Goal: Task Accomplishment & Management: Manage account settings

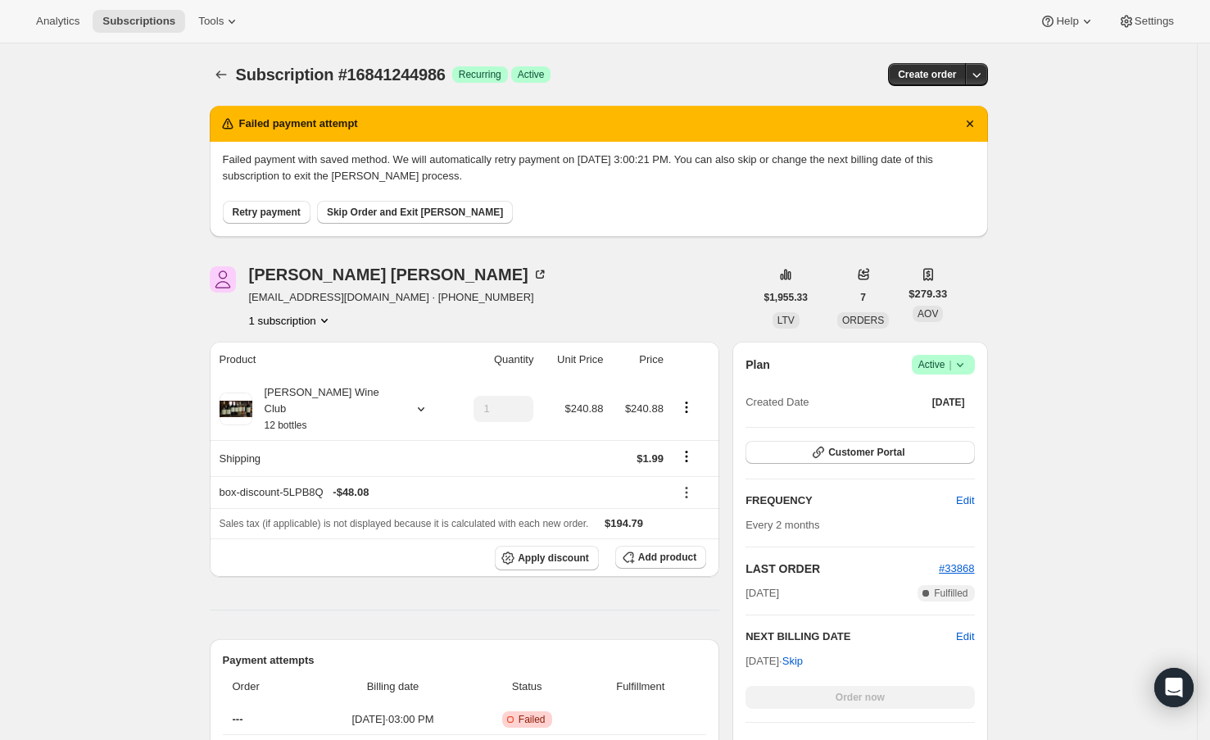
scroll to position [217, 0]
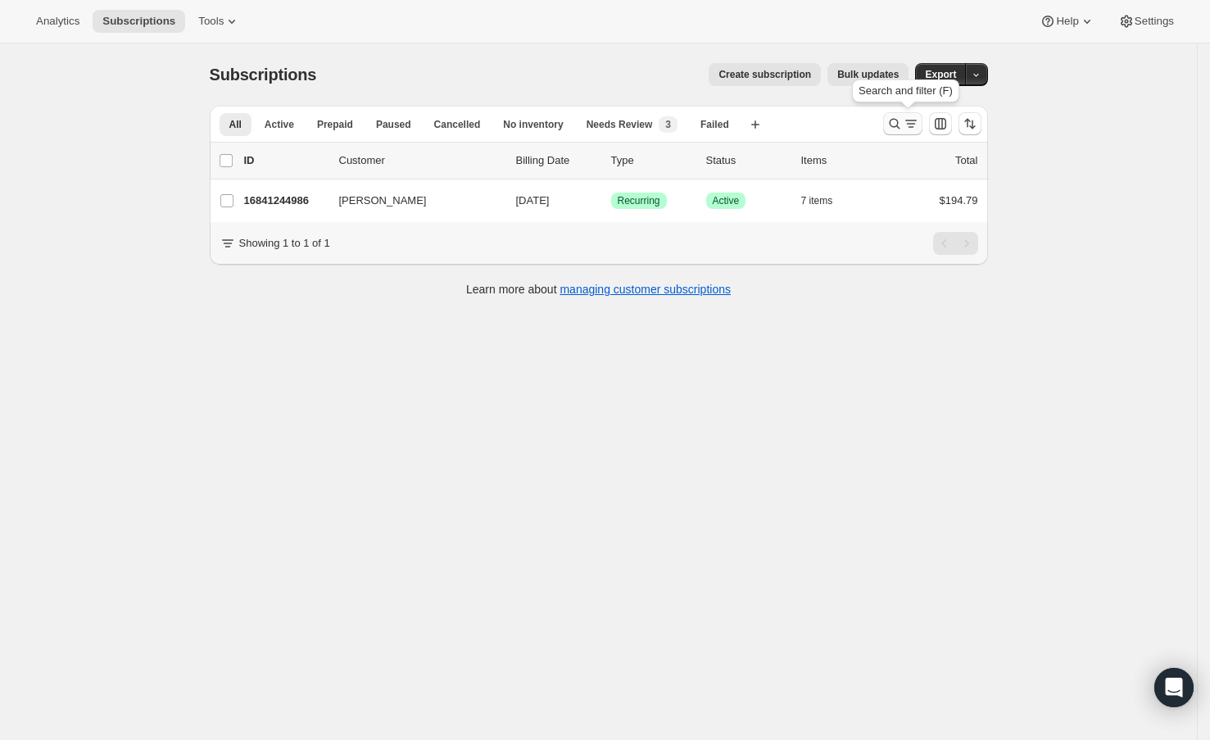
click at [903, 126] on icon "Search and filter results" at bounding box center [895, 124] width 16 height 16
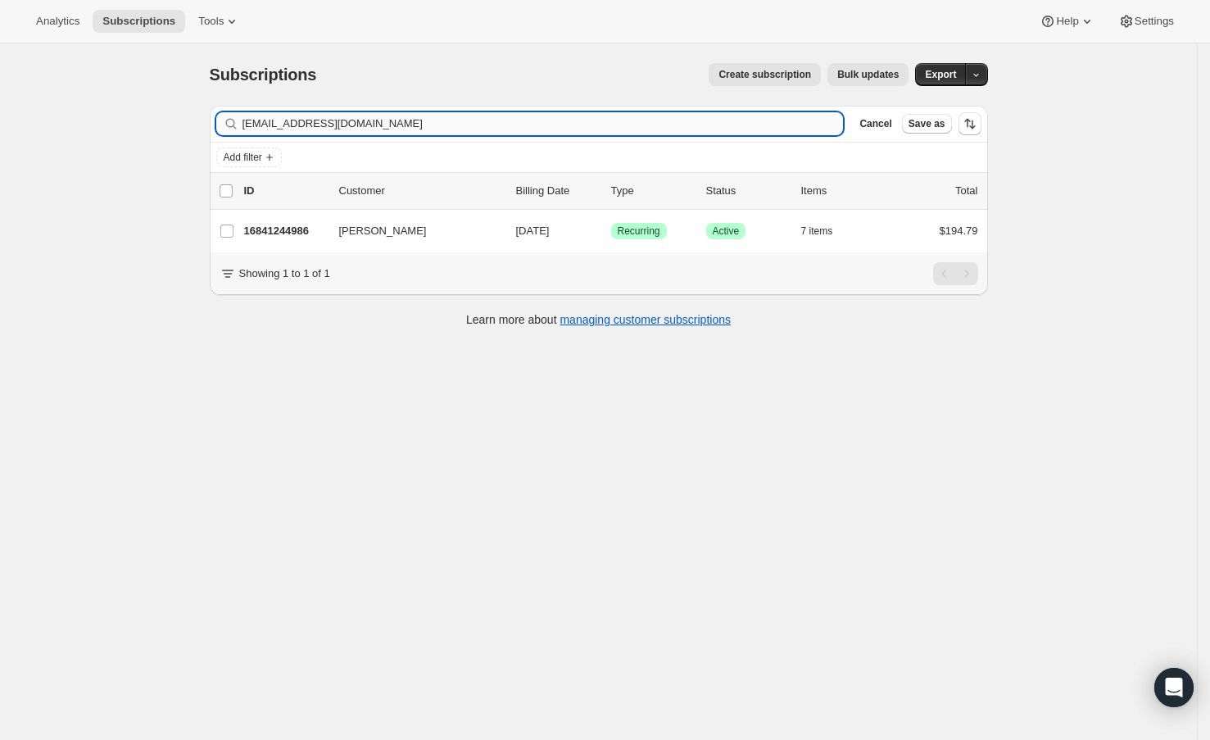
click at [688, 128] on input "[EMAIL_ADDRESS][DOMAIN_NAME]" at bounding box center [544, 123] width 602 height 23
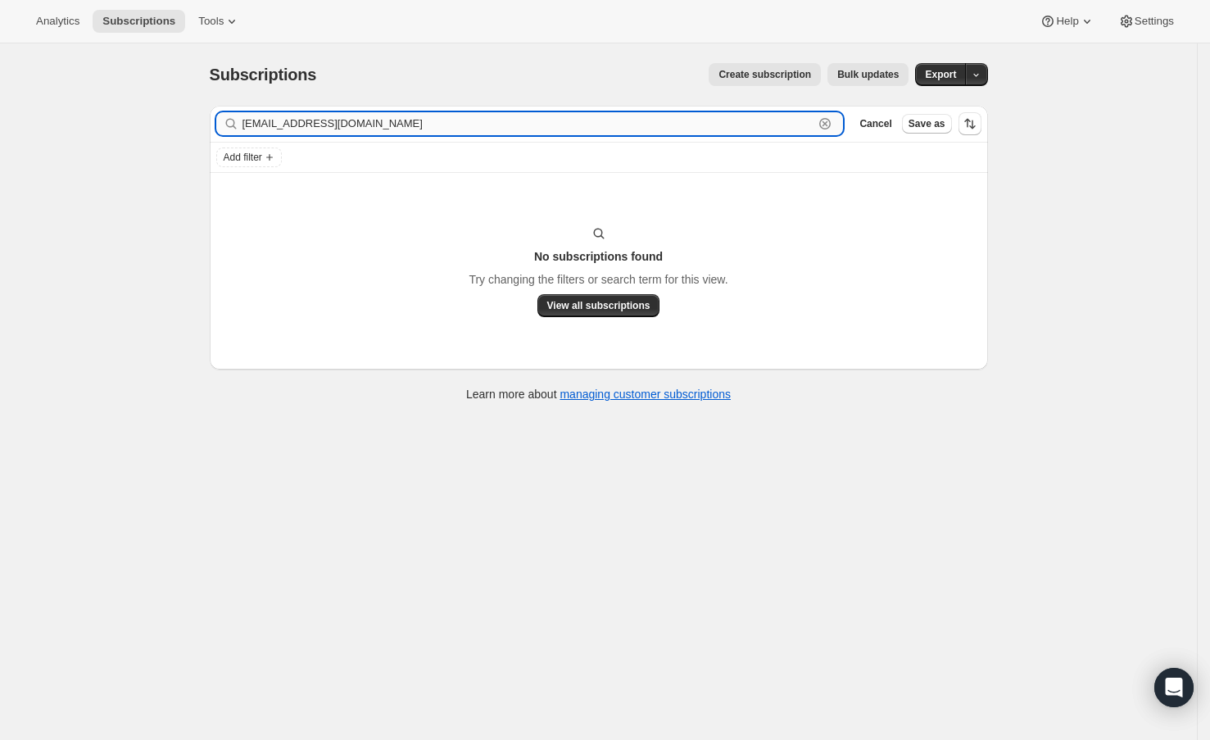
click at [346, 125] on input "[EMAIL_ADDRESS][DOMAIN_NAME]" at bounding box center [529, 123] width 572 height 23
paste input "[PERSON_NAME]"
click at [321, 117] on input "[PERSON_NAME]" at bounding box center [529, 123] width 572 height 23
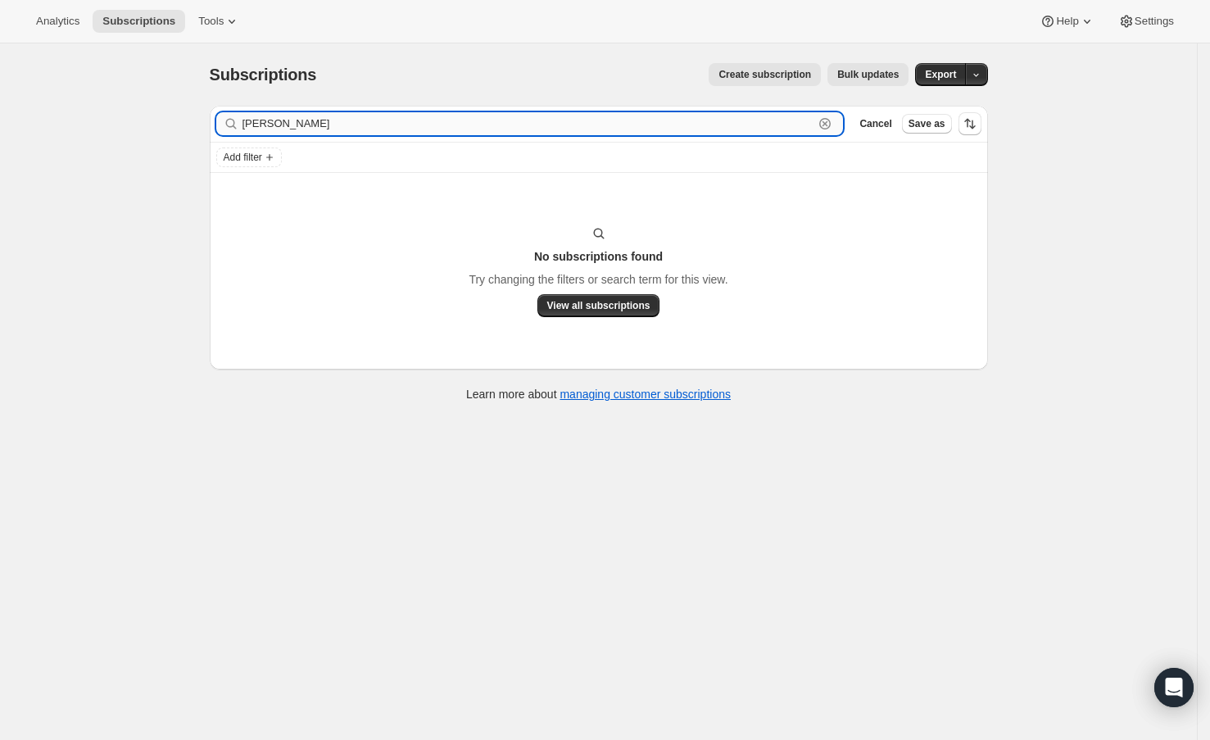
click at [321, 117] on input "[PERSON_NAME]" at bounding box center [529, 123] width 572 height 23
paste input "[EMAIL_ADDRESS][DOMAIN_NAME]"
type input "[EMAIL_ADDRESS][DOMAIN_NAME]"
click at [793, 119] on input "[EMAIL_ADDRESS][DOMAIN_NAME]" at bounding box center [529, 123] width 572 height 23
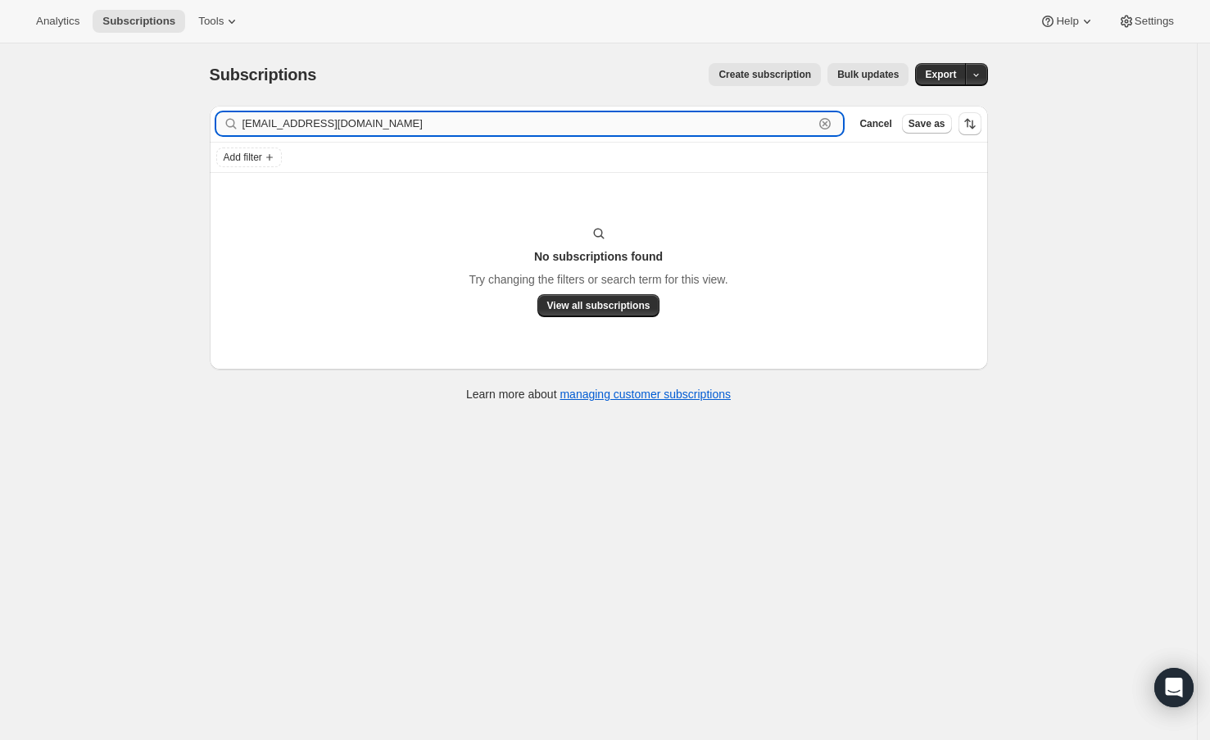
click at [793, 119] on input "[EMAIL_ADDRESS][DOMAIN_NAME]" at bounding box center [529, 123] width 572 height 23
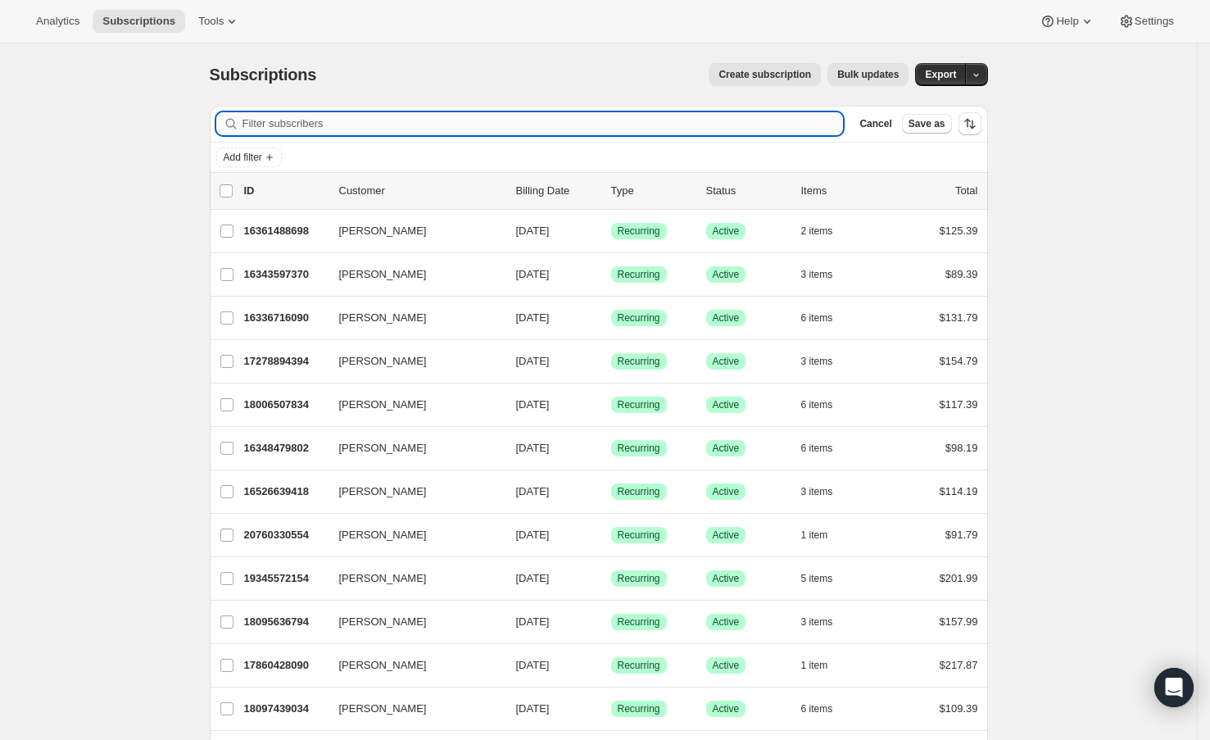
click at [361, 134] on input "Filter subscribers" at bounding box center [544, 123] width 602 height 23
paste input "[PERSON_NAME]"
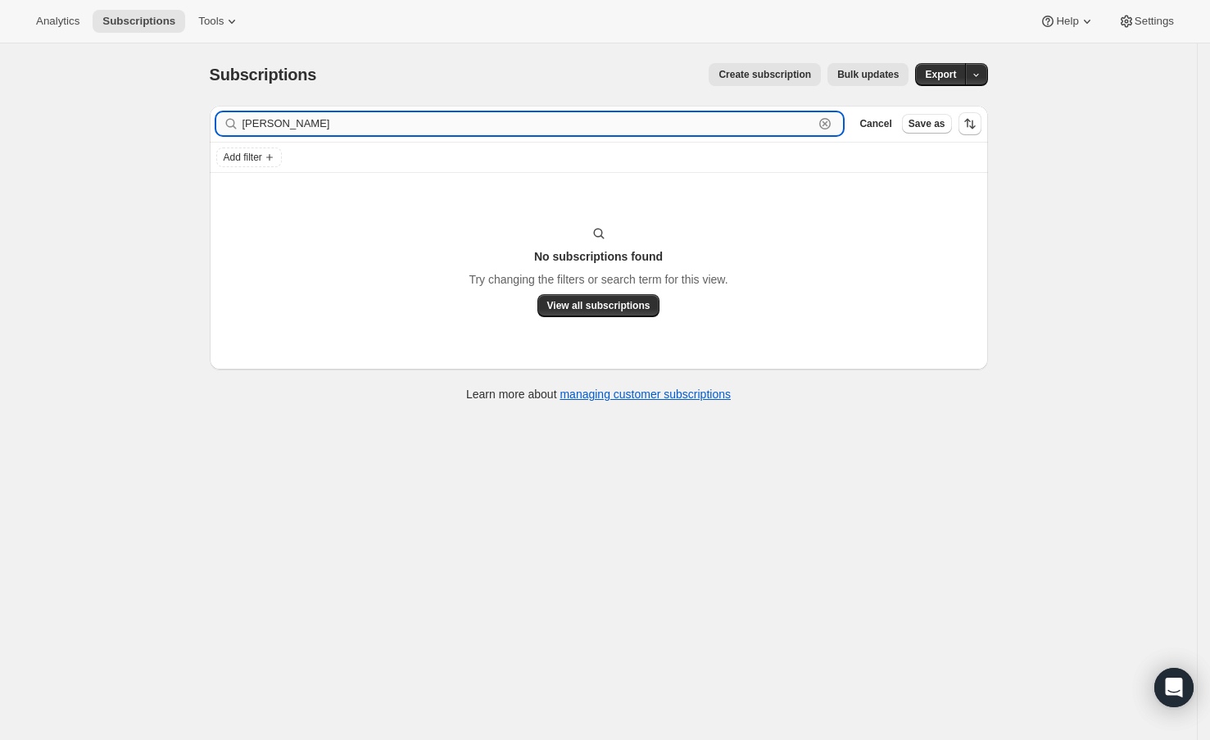
click at [355, 131] on input "[PERSON_NAME]" at bounding box center [529, 123] width 572 height 23
paste input "[EMAIL_ADDRESS][DOMAIN_NAME]"
type input "[EMAIL_ADDRESS][DOMAIN_NAME]"
